Goal: Transaction & Acquisition: Purchase product/service

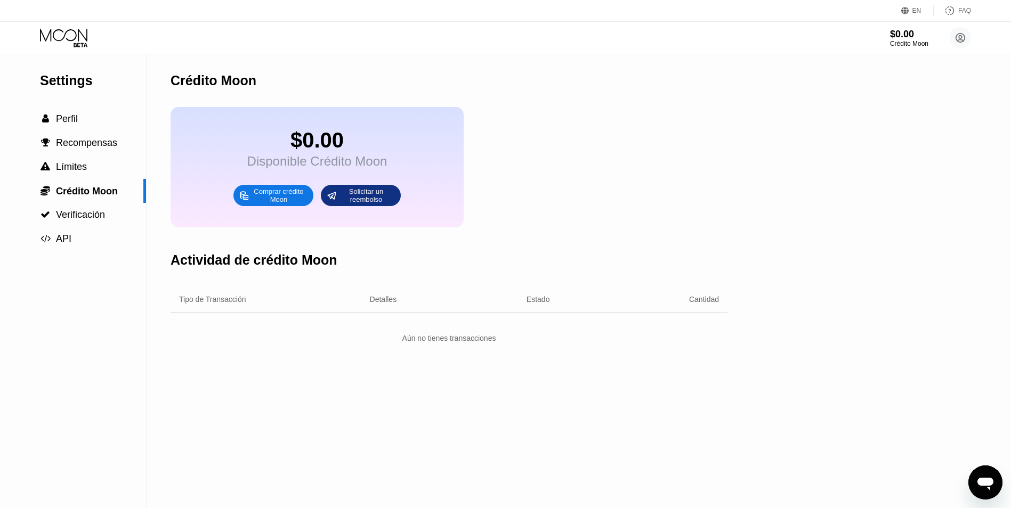
click at [80, 36] on icon at bounding box center [65, 38] width 50 height 19
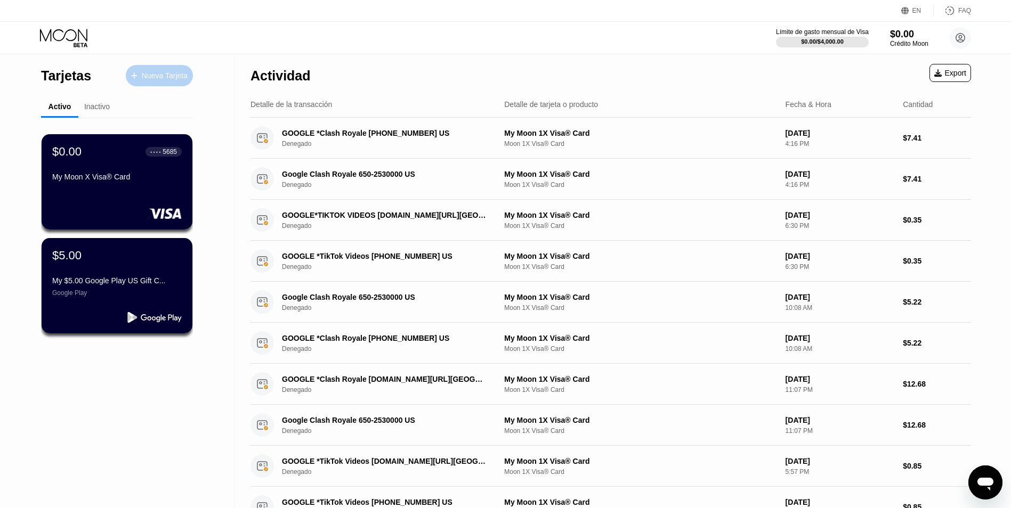
click at [167, 77] on div "Nueva Tarjeta" at bounding box center [165, 75] width 46 height 9
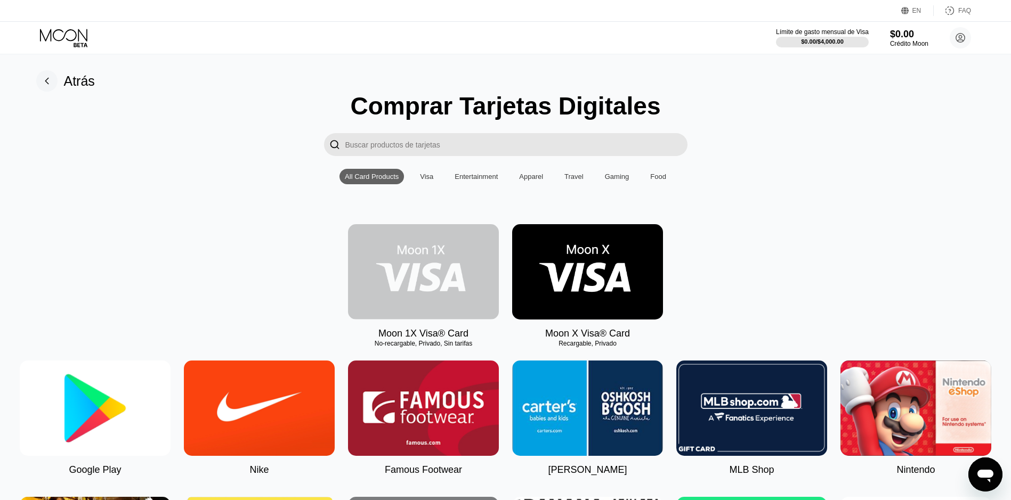
click at [457, 280] on img at bounding box center [423, 271] width 151 height 95
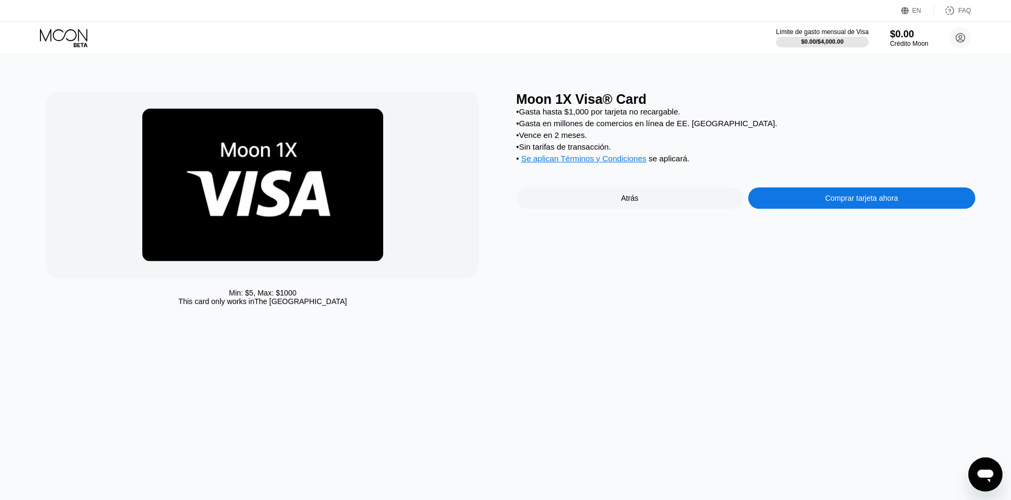
click at [775, 207] on div "Comprar tarjeta ahora" at bounding box center [861, 198] width 227 height 21
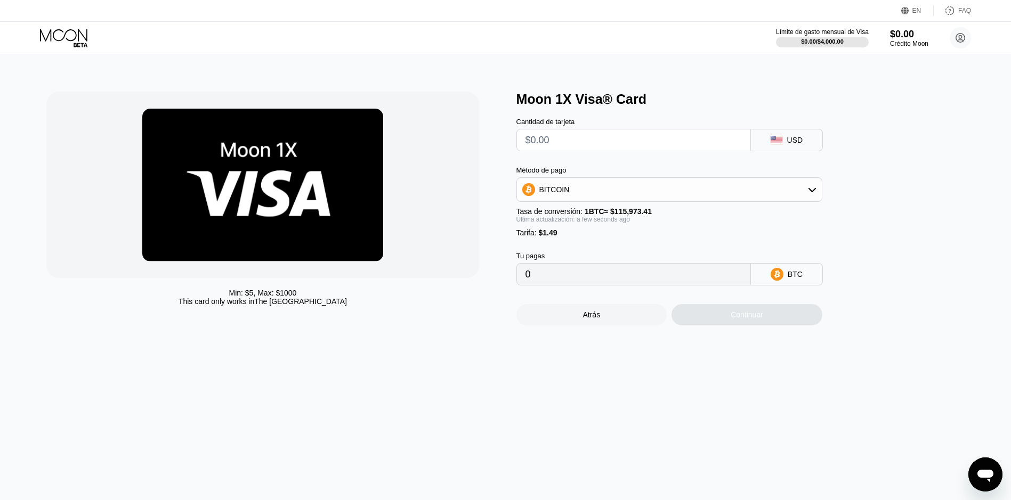
click at [598, 148] on input "text" at bounding box center [633, 139] width 216 height 21
type input "$5"
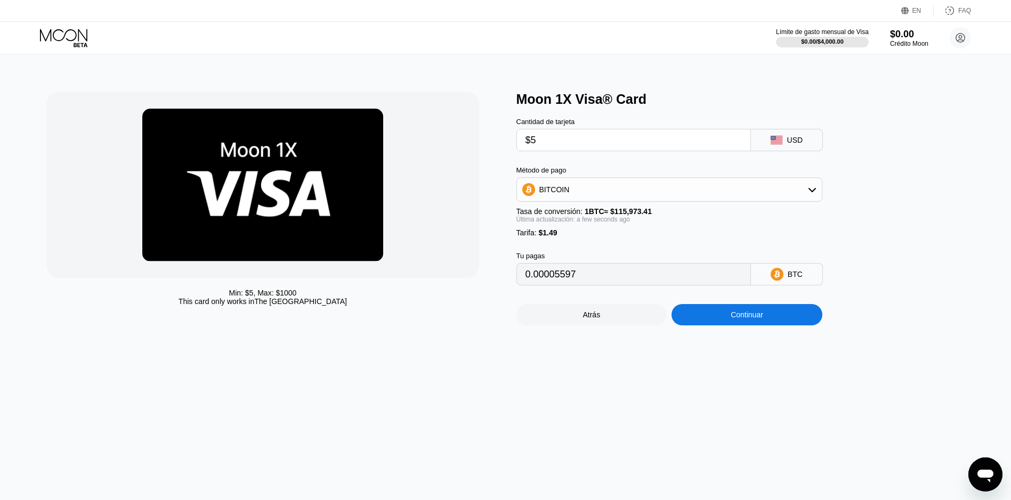
type input "0.00005597"
type input "$5"
click at [760, 319] on div "Continuar" at bounding box center [746, 315] width 32 height 9
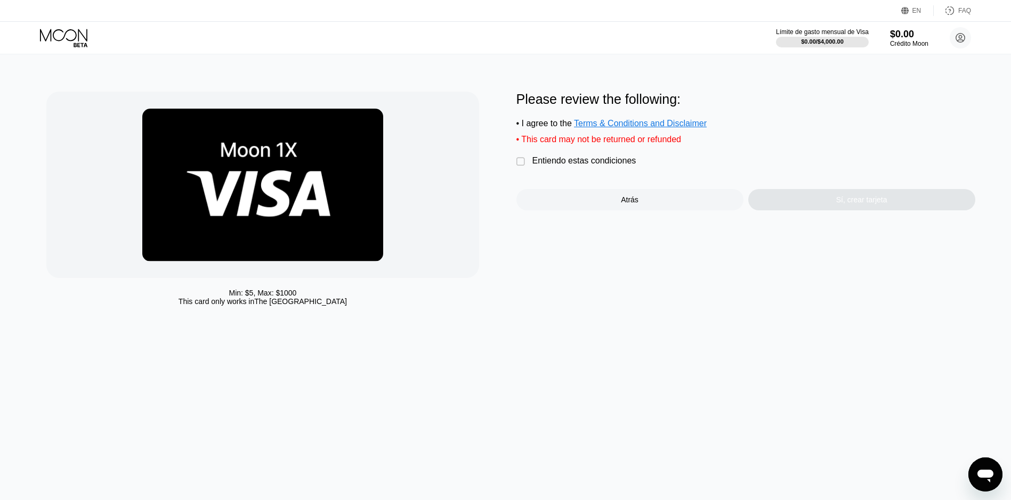
click at [565, 166] on div "Entiendo estas condiciones" at bounding box center [584, 161] width 104 height 10
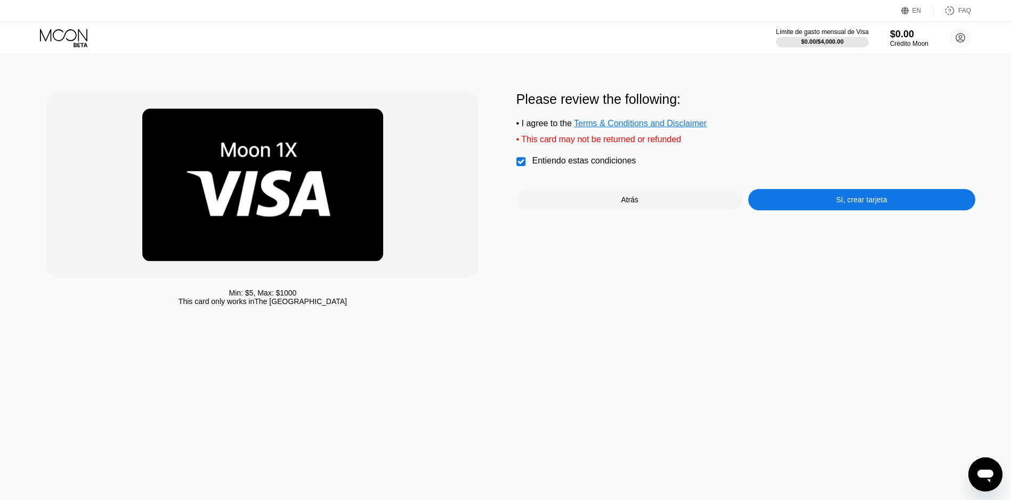
click at [780, 210] on div "Sí, crear tarjeta" at bounding box center [861, 199] width 227 height 21
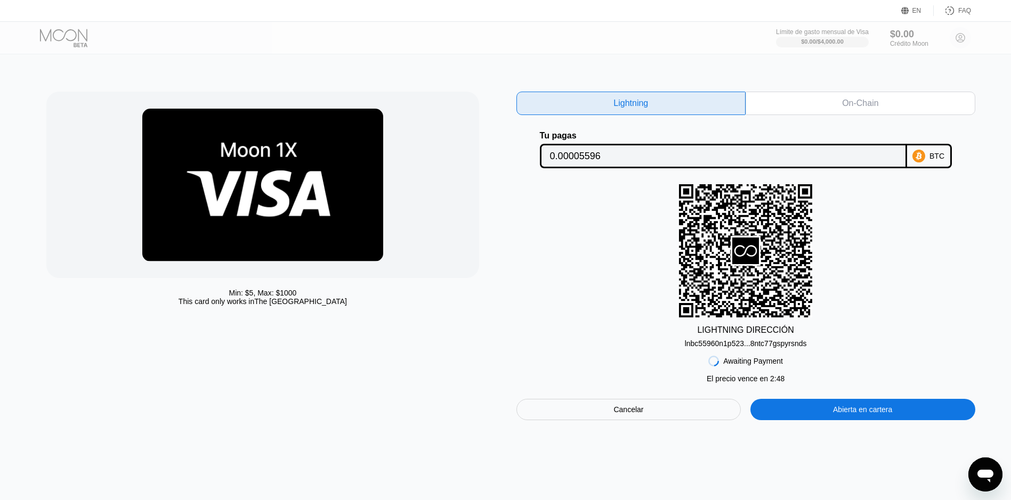
click at [857, 106] on div "On-Chain" at bounding box center [860, 103] width 36 height 11
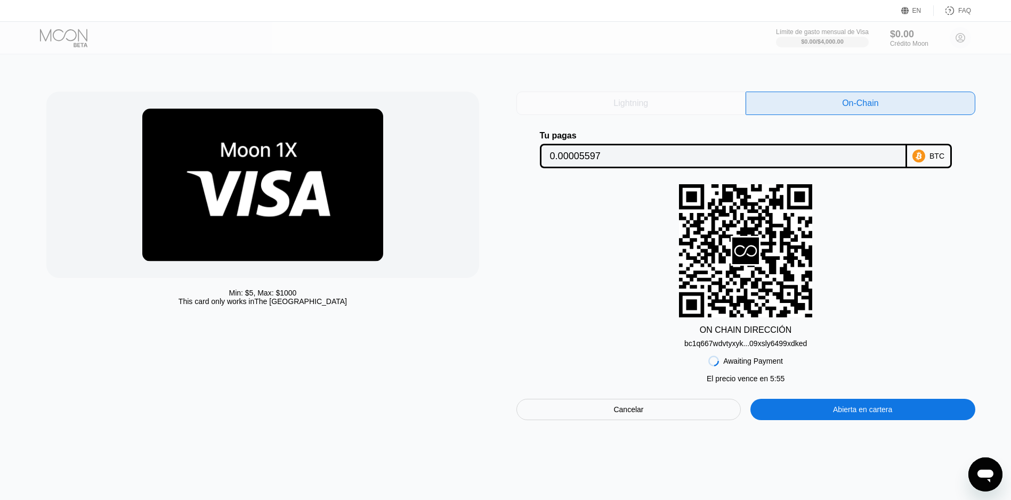
click at [708, 101] on div "Lightning" at bounding box center [631, 103] width 230 height 23
type input "0.00005596"
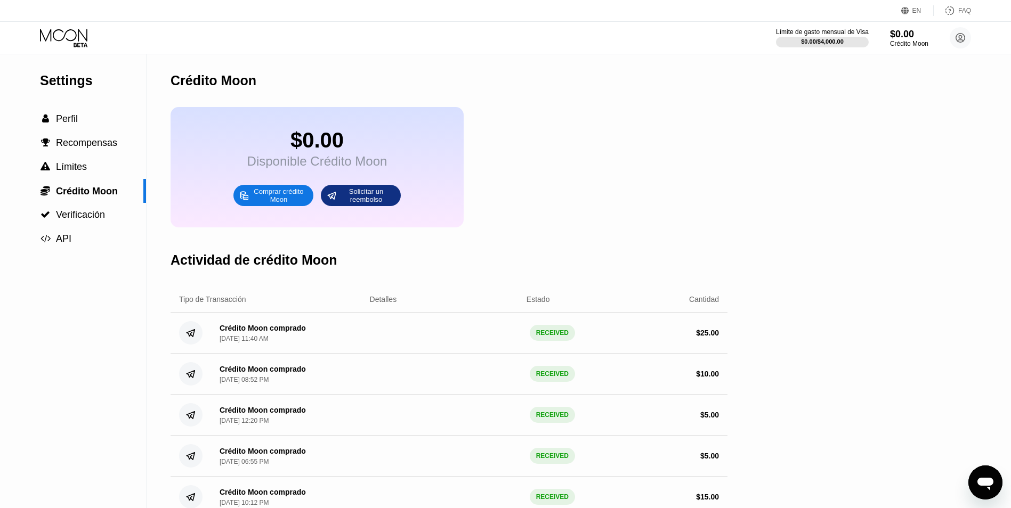
click at [72, 38] on icon at bounding box center [65, 38] width 50 height 19
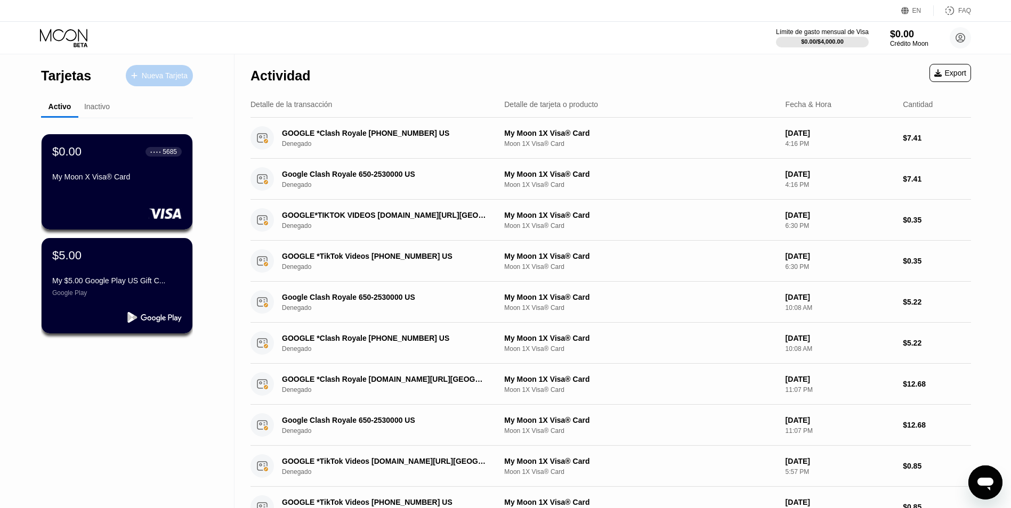
click at [143, 70] on div "Nueva Tarjeta" at bounding box center [159, 75] width 67 height 21
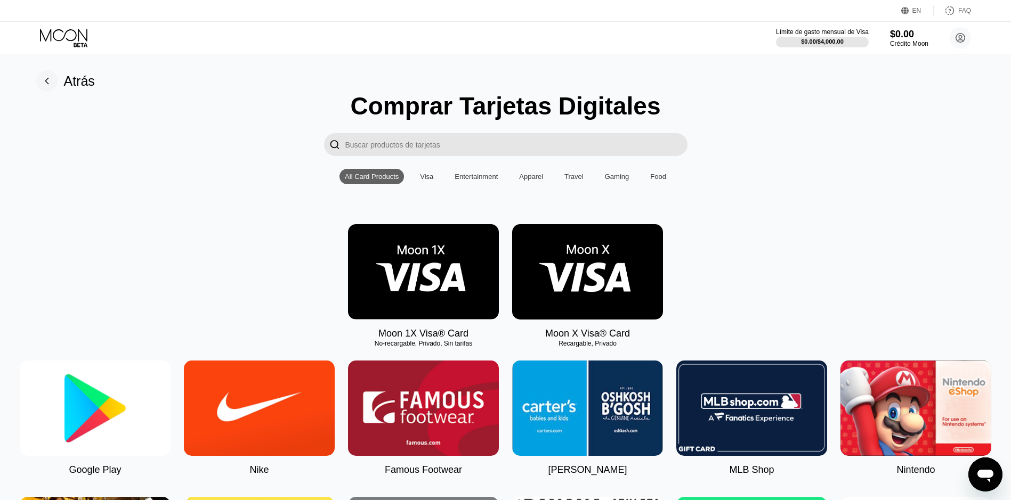
click at [419, 274] on img at bounding box center [423, 271] width 151 height 95
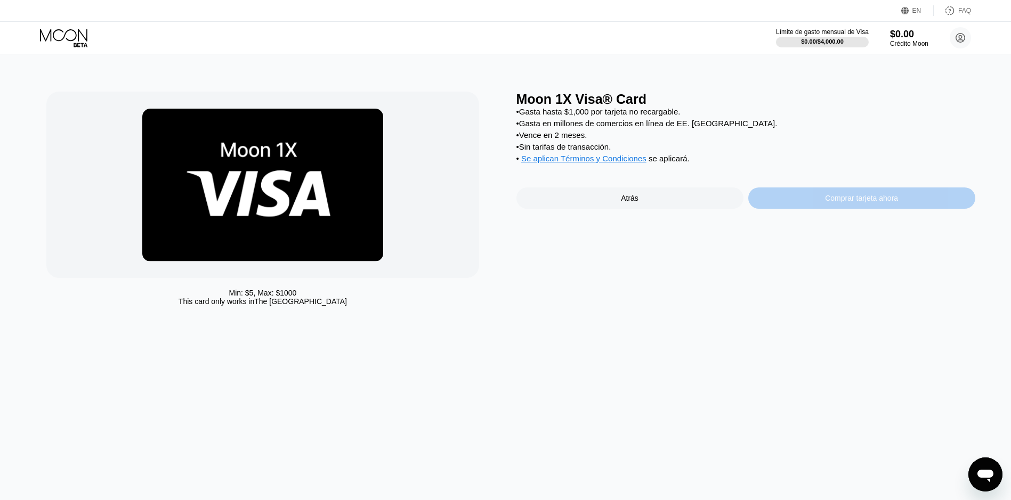
click at [756, 209] on div "Comprar tarjeta ahora" at bounding box center [861, 198] width 227 height 21
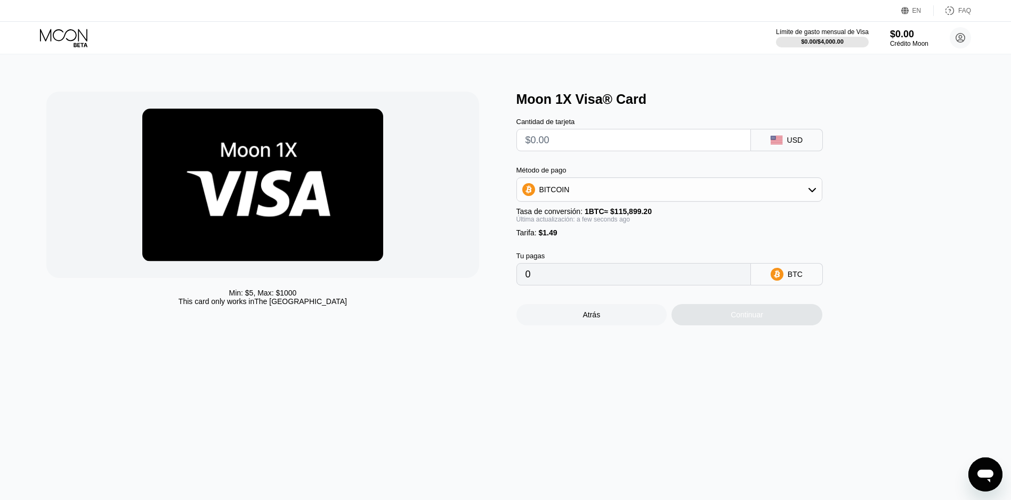
click at [549, 141] on input "text" at bounding box center [633, 139] width 216 height 21
type input "$5"
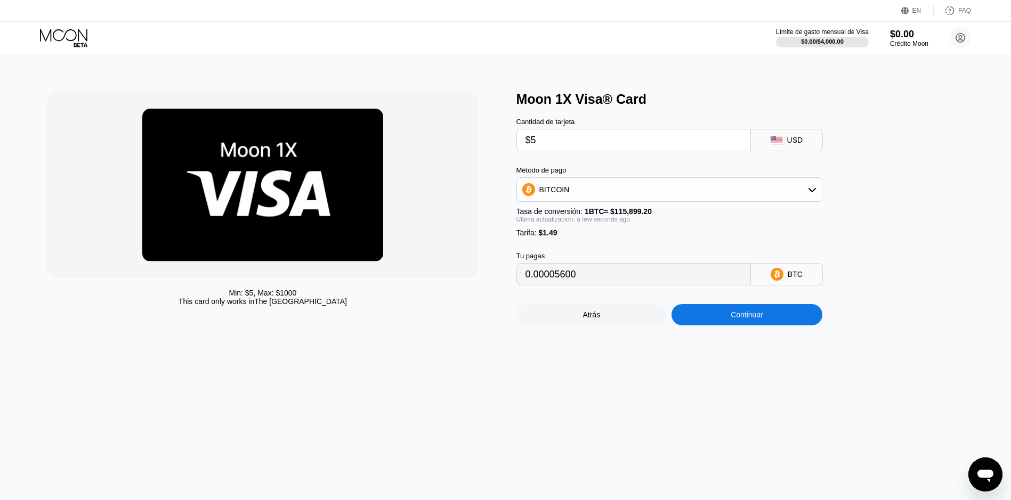
type input "0.00005600"
type input "$5"
click at [720, 321] on div "Continuar" at bounding box center [746, 314] width 151 height 21
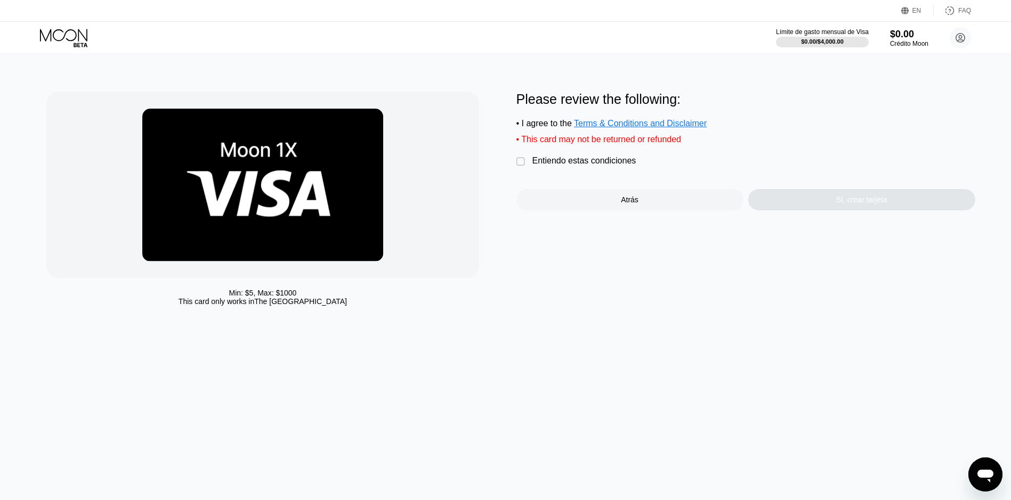
click at [597, 164] on div "Entiendo estas condiciones" at bounding box center [584, 161] width 104 height 10
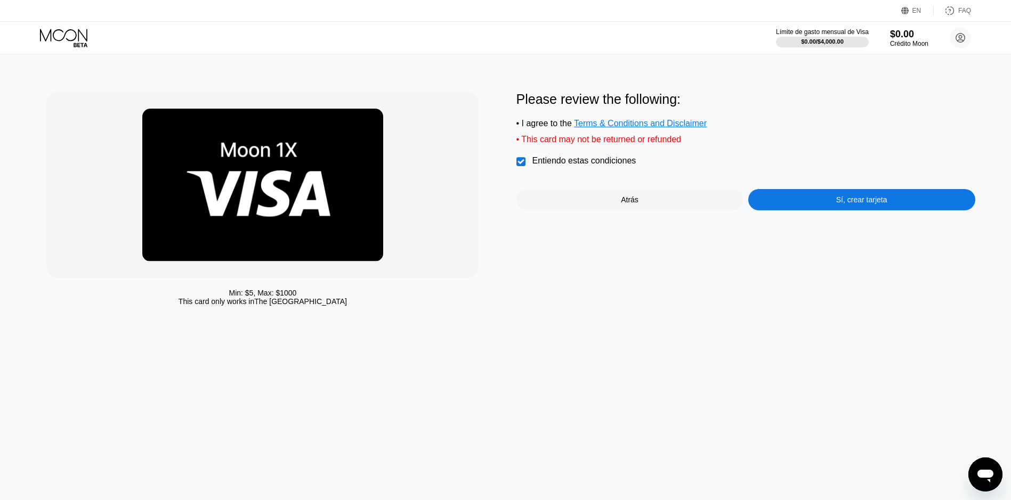
click at [857, 210] on div "Sí, crear tarjeta" at bounding box center [861, 199] width 227 height 21
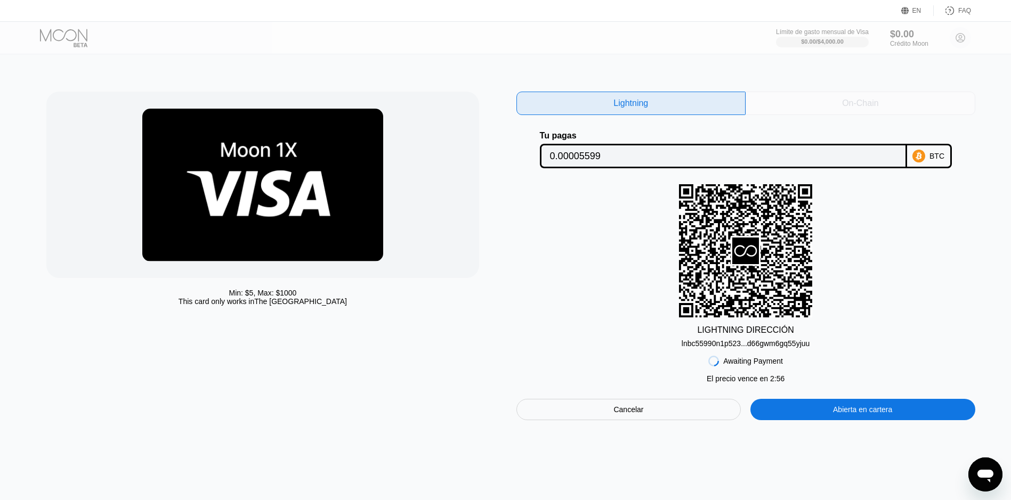
click at [867, 102] on div "On-Chain" at bounding box center [860, 103] width 36 height 11
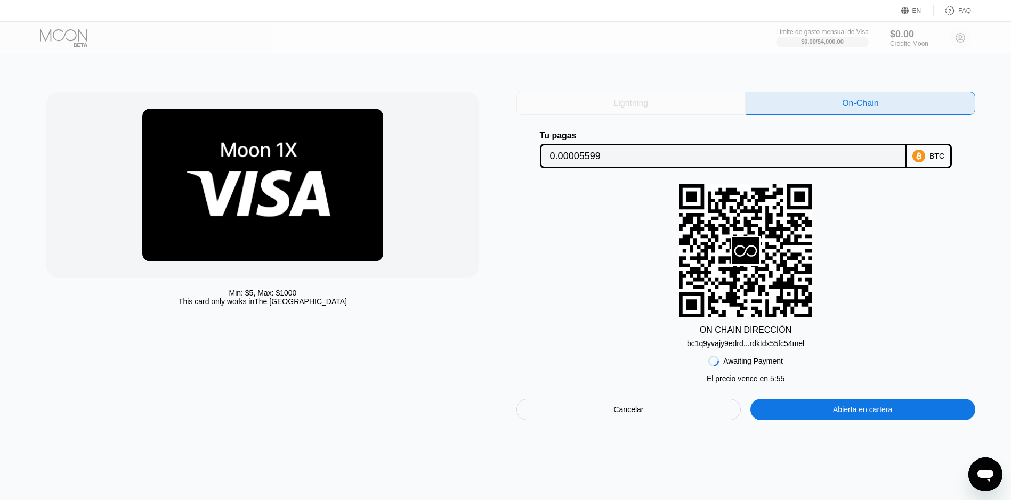
click at [667, 94] on div "Lightning" at bounding box center [631, 103] width 230 height 23
